Goal: Task Accomplishment & Management: Use online tool/utility

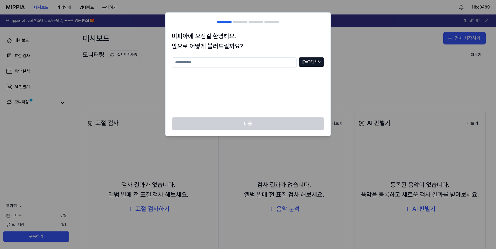
click at [286, 84] on div "[DATE] 검사" at bounding box center [248, 84] width 152 height 54
